Goal: Share content

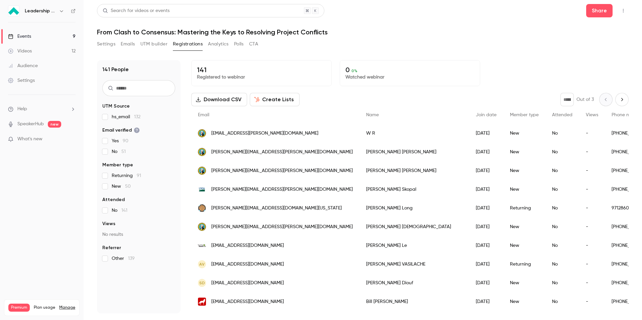
click at [23, 38] on div "Events" at bounding box center [19, 36] width 23 height 7
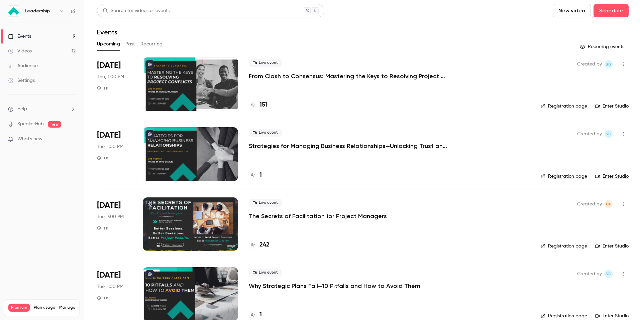
click at [405, 75] on p "From Clash to Consensus: Mastering the Keys to Resolving Project Conflicts" at bounding box center [349, 76] width 201 height 8
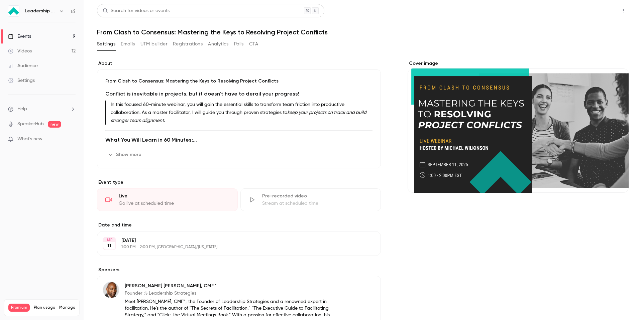
click at [608, 7] on button "Share" at bounding box center [599, 10] width 26 height 13
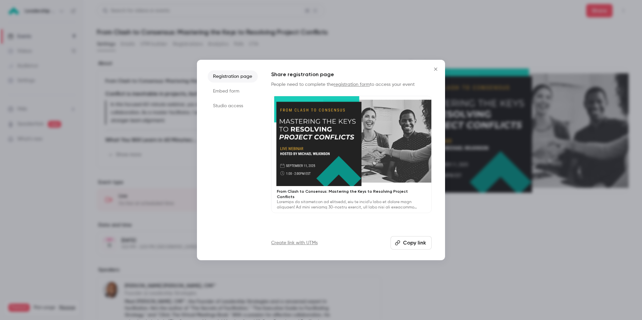
click at [234, 106] on li "Studio access" at bounding box center [233, 106] width 50 height 12
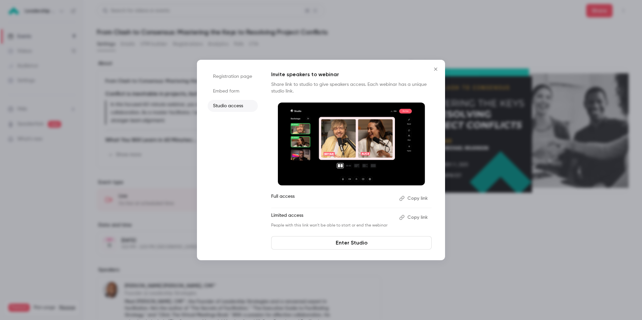
click at [407, 199] on button "Copy link" at bounding box center [413, 198] width 35 height 11
click at [436, 67] on icon "Close" at bounding box center [436, 69] width 8 height 5
click at [436, 67] on div "Cover image" at bounding box center [517, 126] width 221 height 133
click at [0, 0] on input "Cover image" at bounding box center [0, 0] width 0 height 0
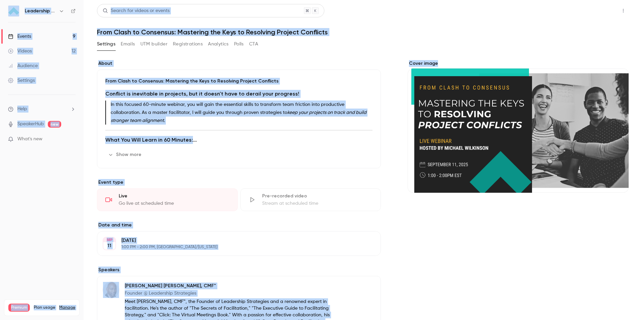
click at [600, 12] on button "Share" at bounding box center [599, 10] width 26 height 13
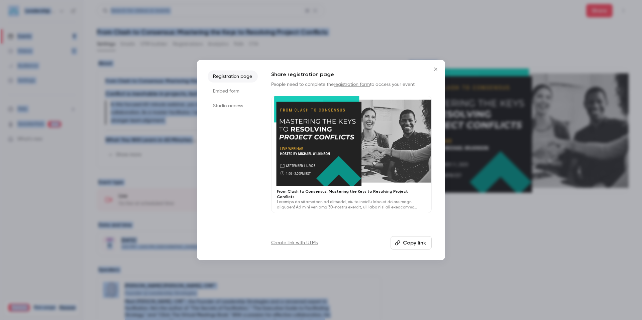
click at [331, 121] on div at bounding box center [351, 141] width 160 height 90
